Goal: Information Seeking & Learning: Learn about a topic

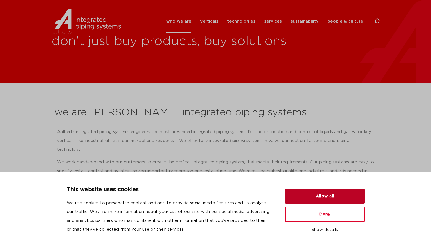
click at [326, 198] on button "Allow all" at bounding box center [324, 196] width 79 height 15
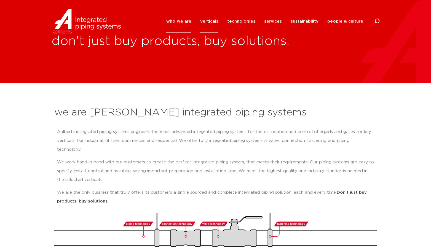
click at [209, 21] on link "verticals" at bounding box center [209, 21] width 18 height 22
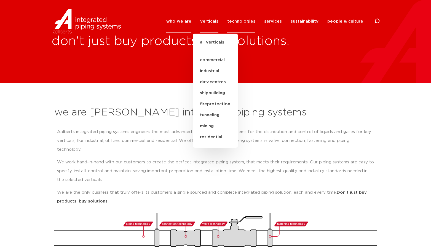
click at [233, 23] on link "technologies" at bounding box center [241, 21] width 28 height 22
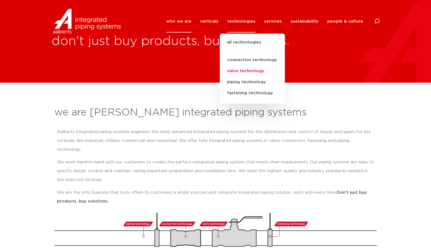
click at [248, 70] on link "valve technology" at bounding box center [252, 71] width 65 height 11
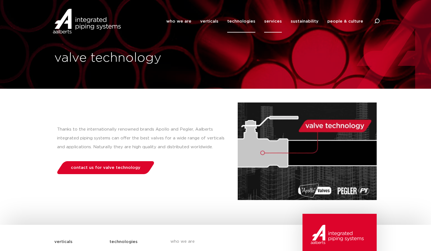
click at [279, 22] on link "services" at bounding box center [273, 21] width 18 height 22
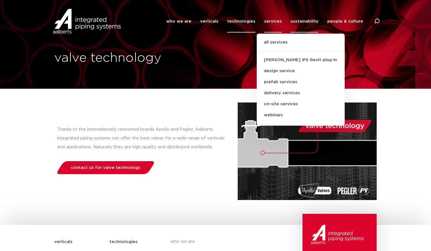
click at [311, 22] on link "sustainability" at bounding box center [305, 21] width 28 height 22
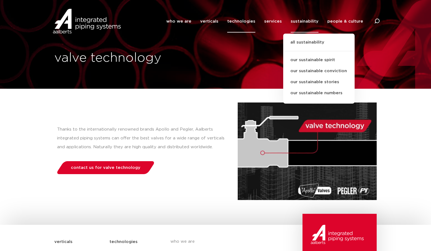
click at [328, 20] on li "people & culture our story our style our values our leadership principles our d…" at bounding box center [343, 21] width 40 height 22
click at [334, 22] on link "people & culture" at bounding box center [346, 21] width 36 height 22
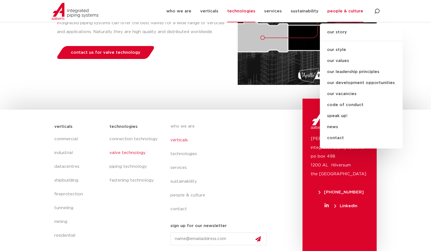
scroll to position [117, 0]
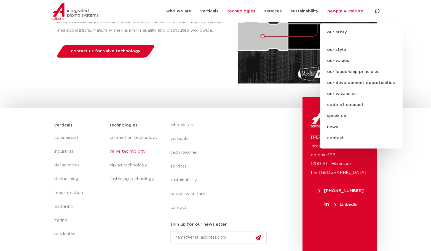
click at [295, 181] on div "who we are verticals technologies services sustainability people & culture cont…" at bounding box center [232, 185] width 141 height 132
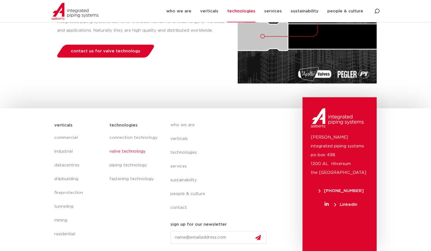
scroll to position [0, 0]
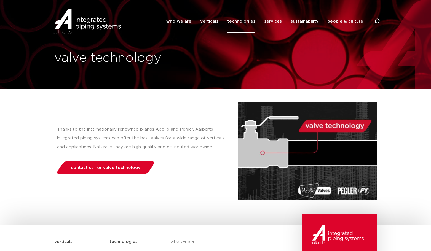
click at [403, 135] on section "Thanks to the internationally renowned brands Apollo and Pegler, Aalberts integ…" at bounding box center [215, 146] width 431 height 114
